Goal: Navigation & Orientation: Find specific page/section

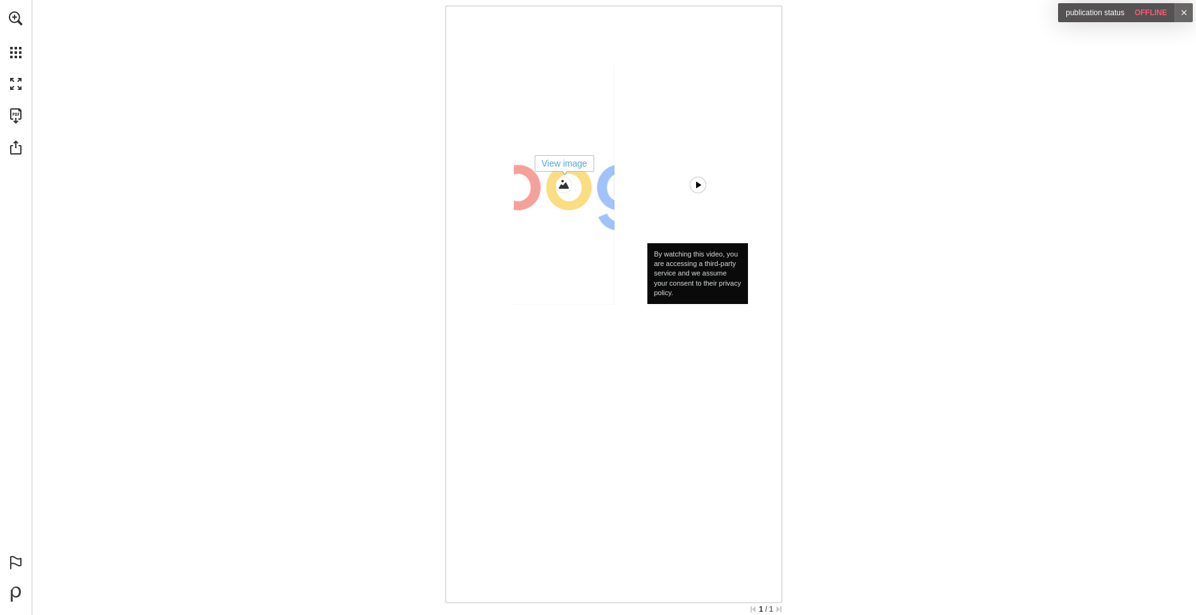
drag, startPoint x: 585, startPoint y: 222, endPoint x: 539, endPoint y: 299, distance: 90.3
click at [539, 299] on link "View image" at bounding box center [564, 185] width 101 height 238
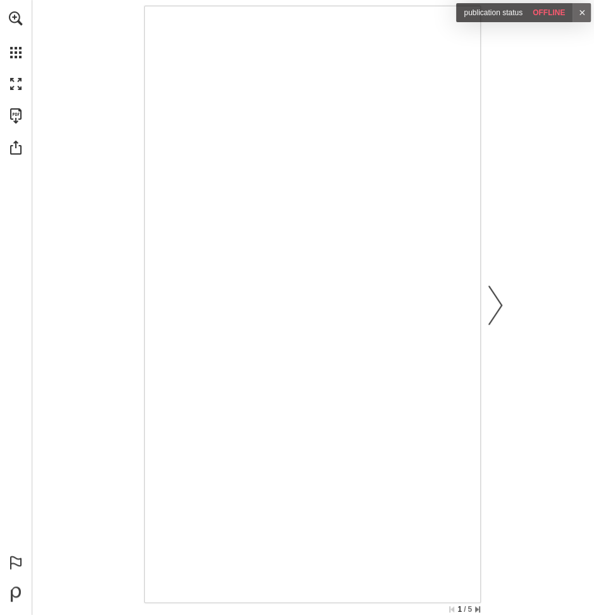
click at [494, 305] on link "Next page" at bounding box center [496, 304] width 28 height 590
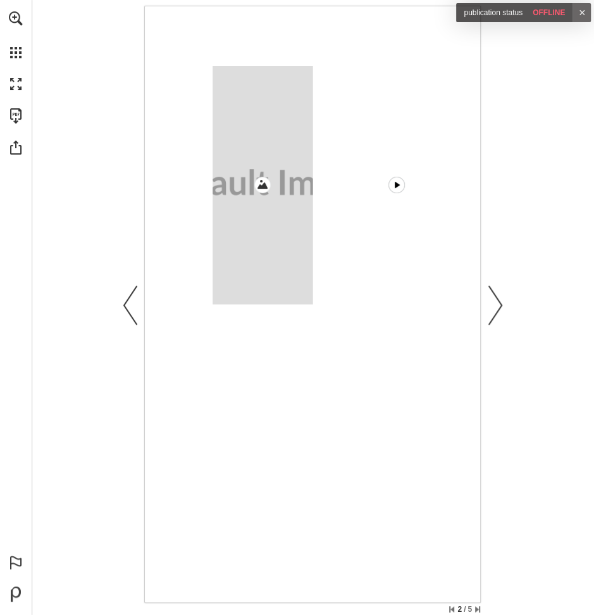
click at [494, 305] on link "Next page" at bounding box center [496, 304] width 28 height 590
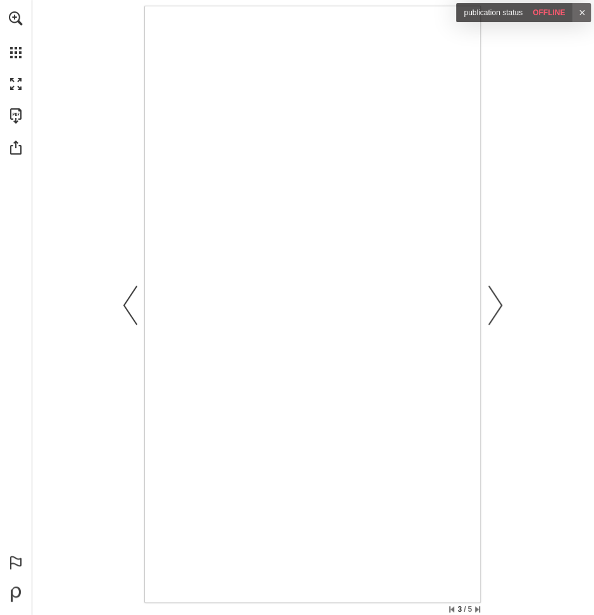
click at [494, 305] on link "Next page" at bounding box center [496, 304] width 28 height 590
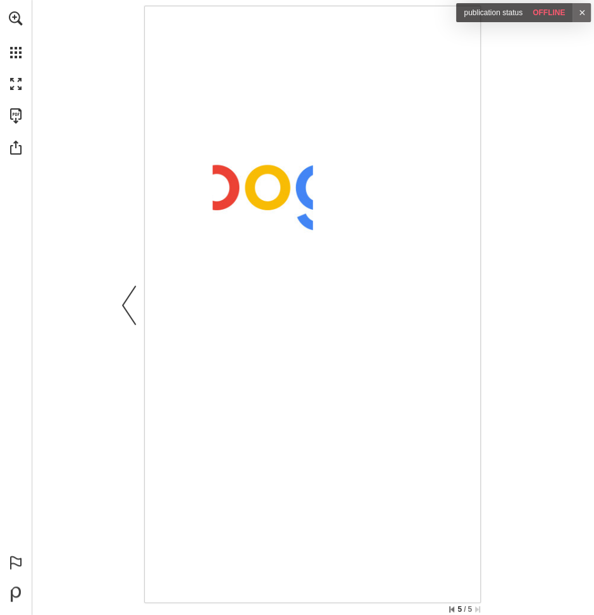
click at [130, 318] on link "Previous page" at bounding box center [130, 304] width 28 height 590
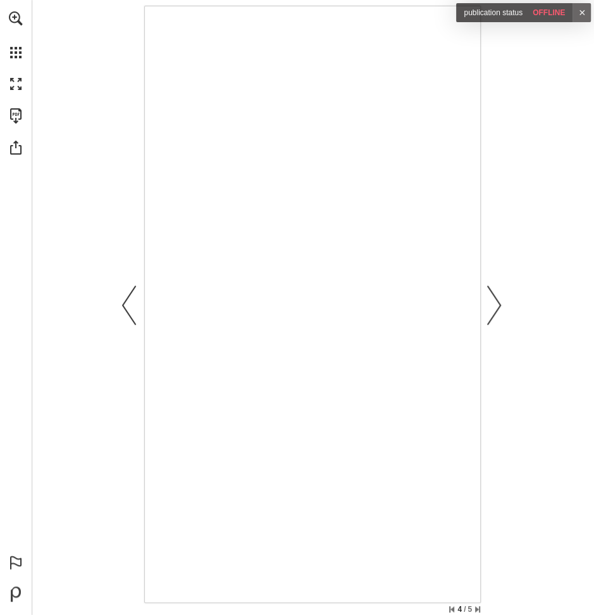
click at [130, 318] on link "Previous page" at bounding box center [130, 304] width 28 height 590
